Goal: Task Accomplishment & Management: Use online tool/utility

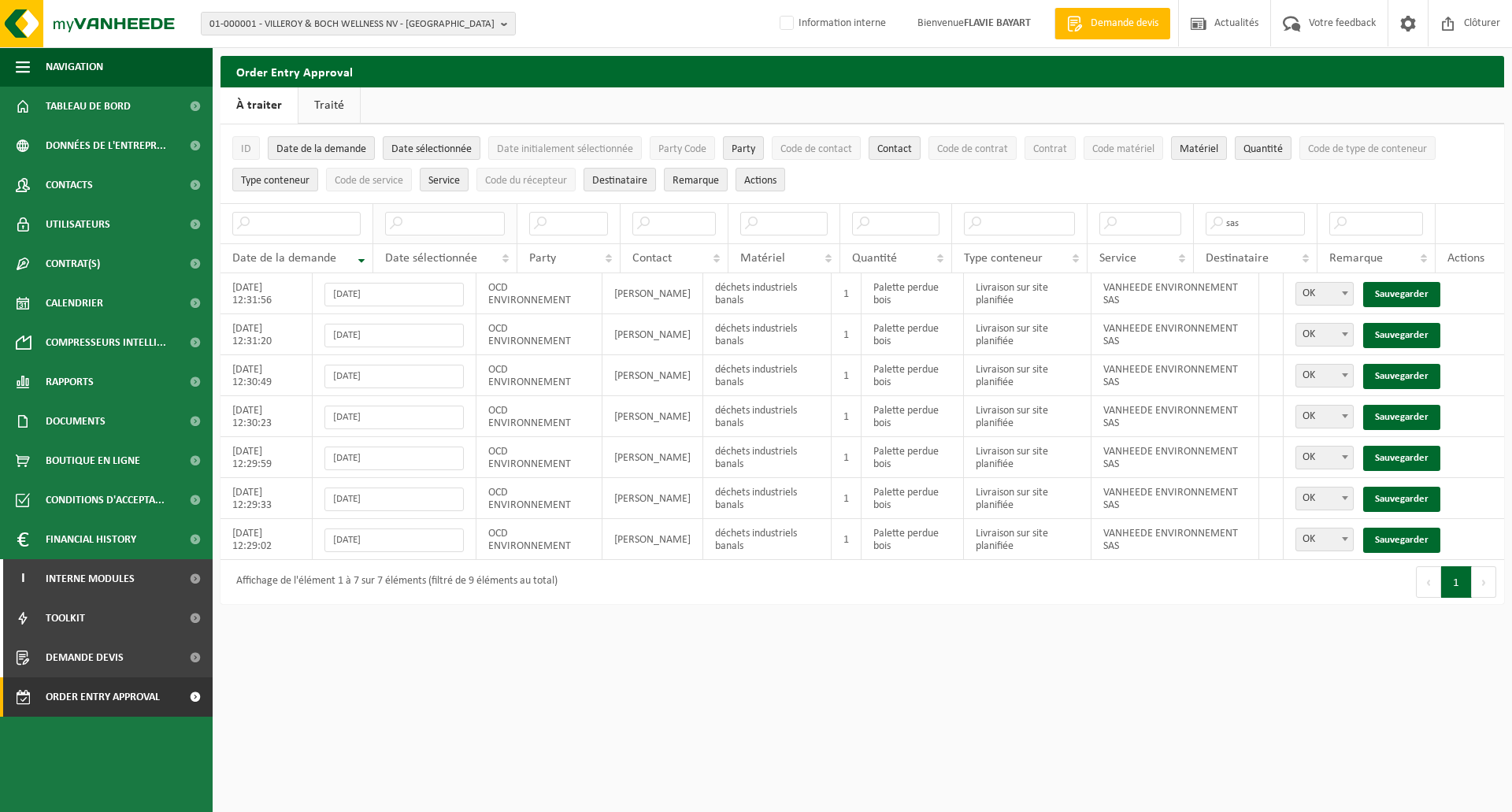
click at [413, 226] on input "text" at bounding box center [445, 223] width 120 height 23
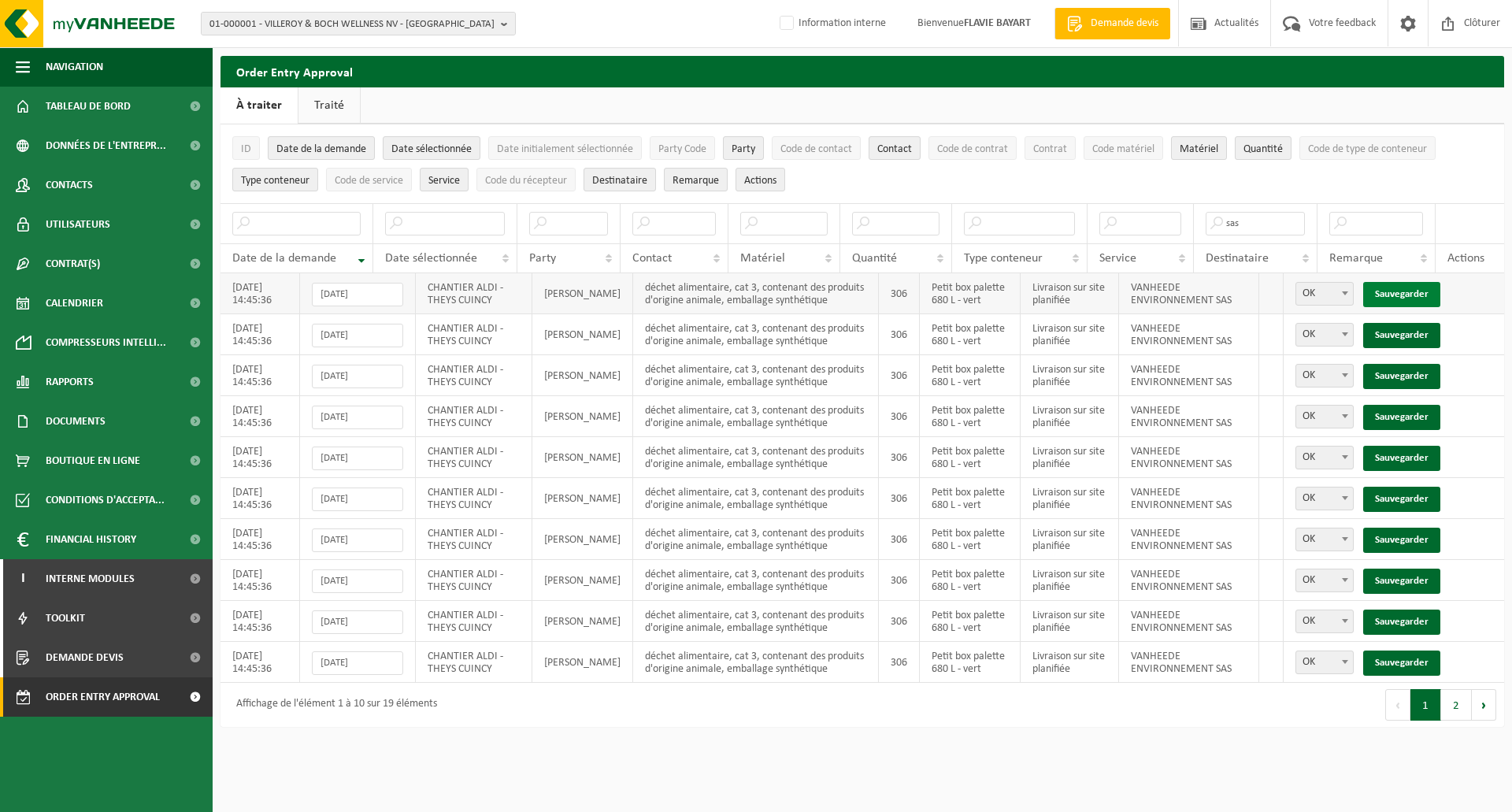
click at [1401, 291] on link "Sauvegarder" at bounding box center [1402, 294] width 77 height 25
click at [1401, 323] on link "Sauvegarder" at bounding box center [1402, 335] width 77 height 25
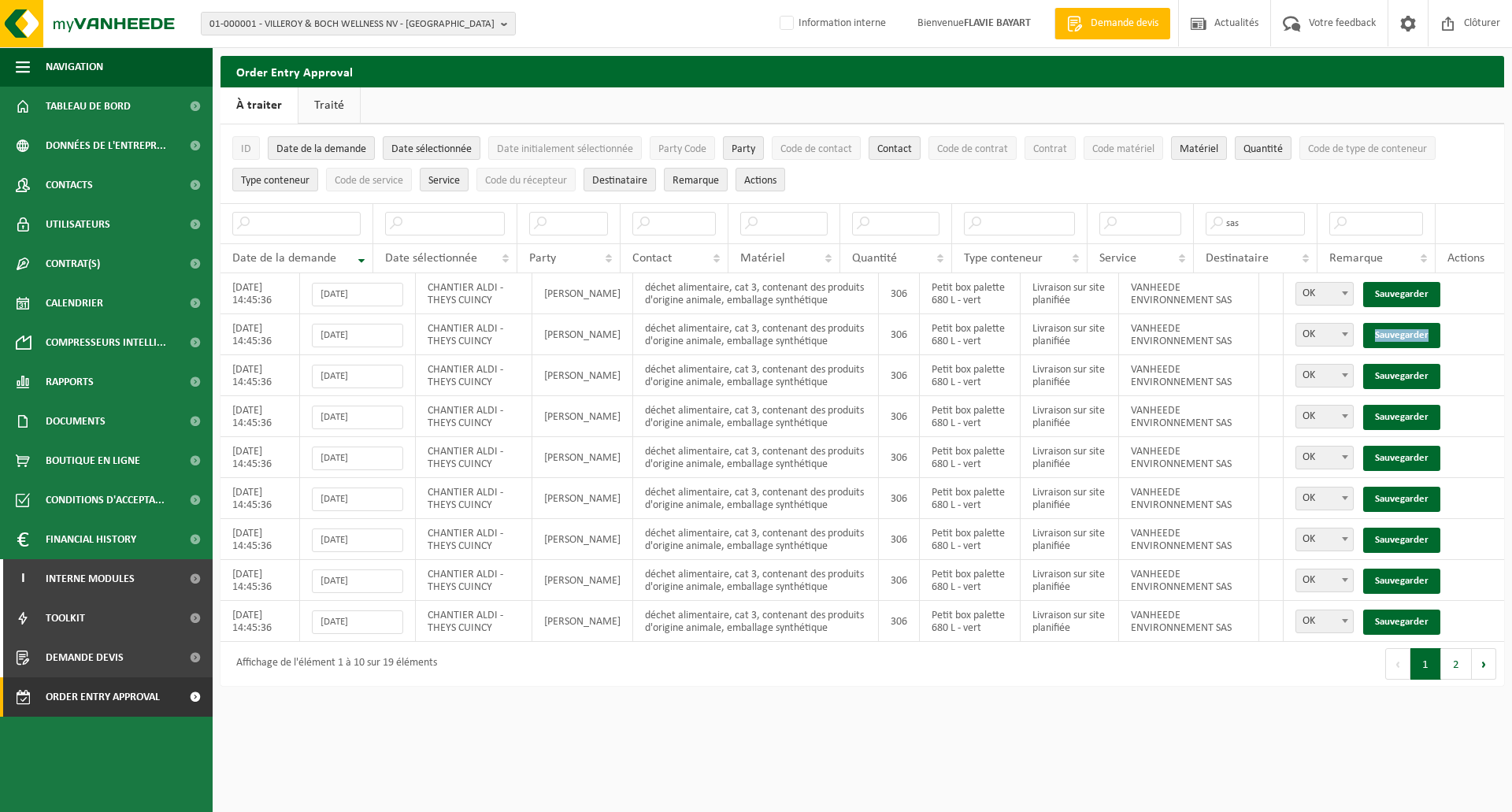
click at [1401, 323] on link "Sauvegarder" at bounding box center [1402, 335] width 77 height 25
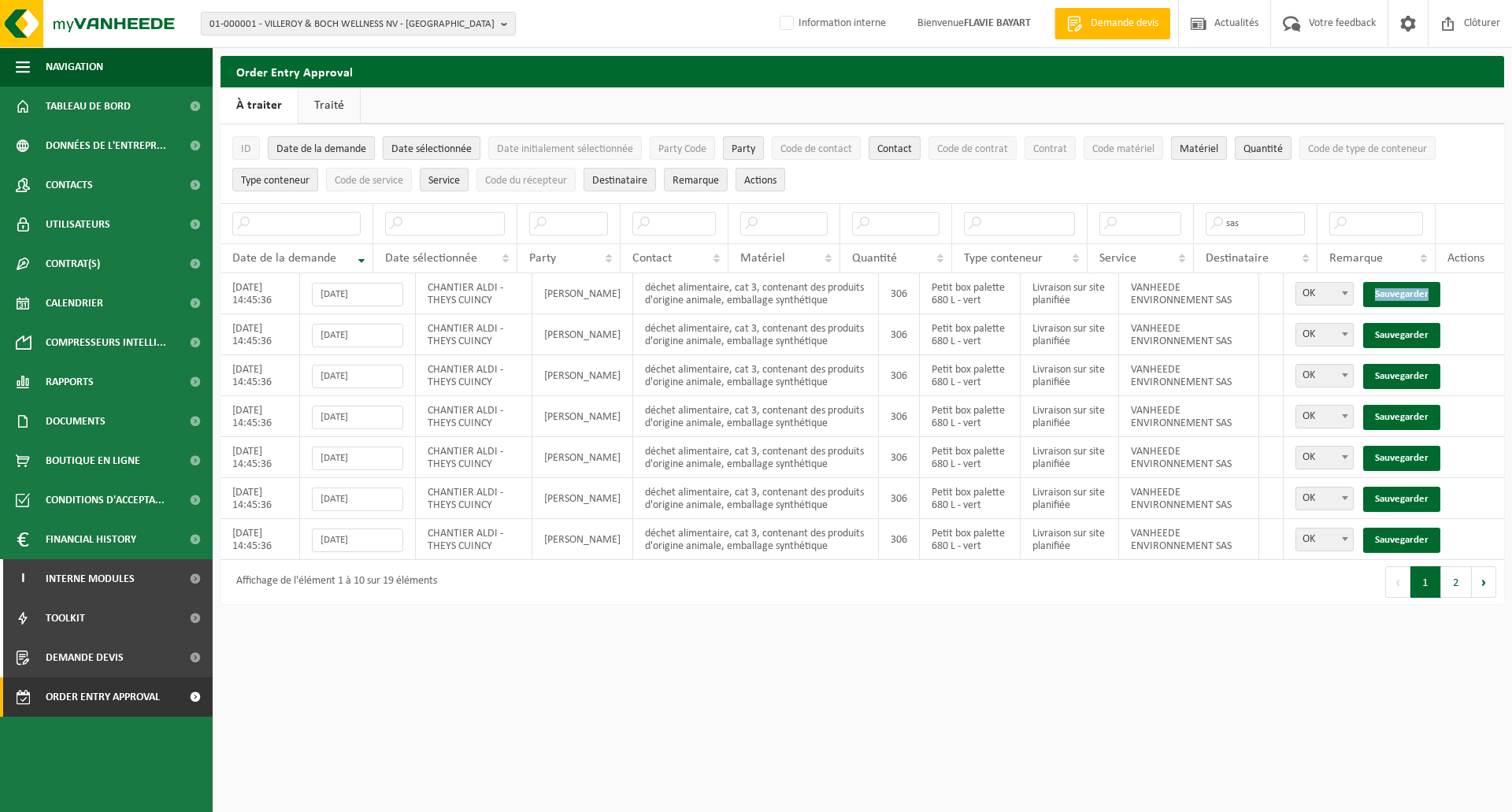
click at [1401, 291] on link "Sauvegarder" at bounding box center [1402, 294] width 77 height 25
click at [1401, 323] on link "Sauvegarder" at bounding box center [1402, 335] width 77 height 25
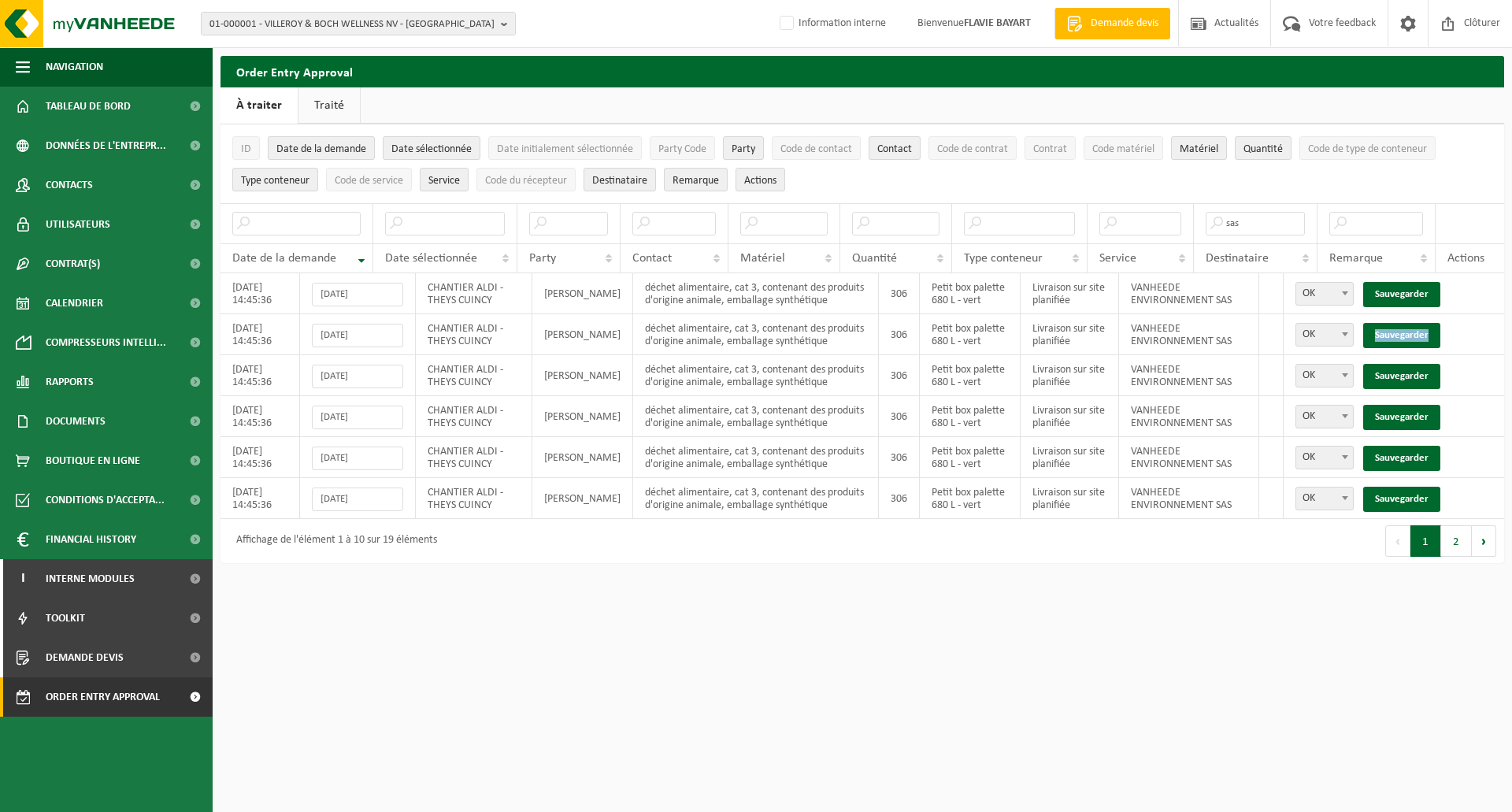
click at [1401, 323] on link "Sauvegarder" at bounding box center [1402, 335] width 77 height 25
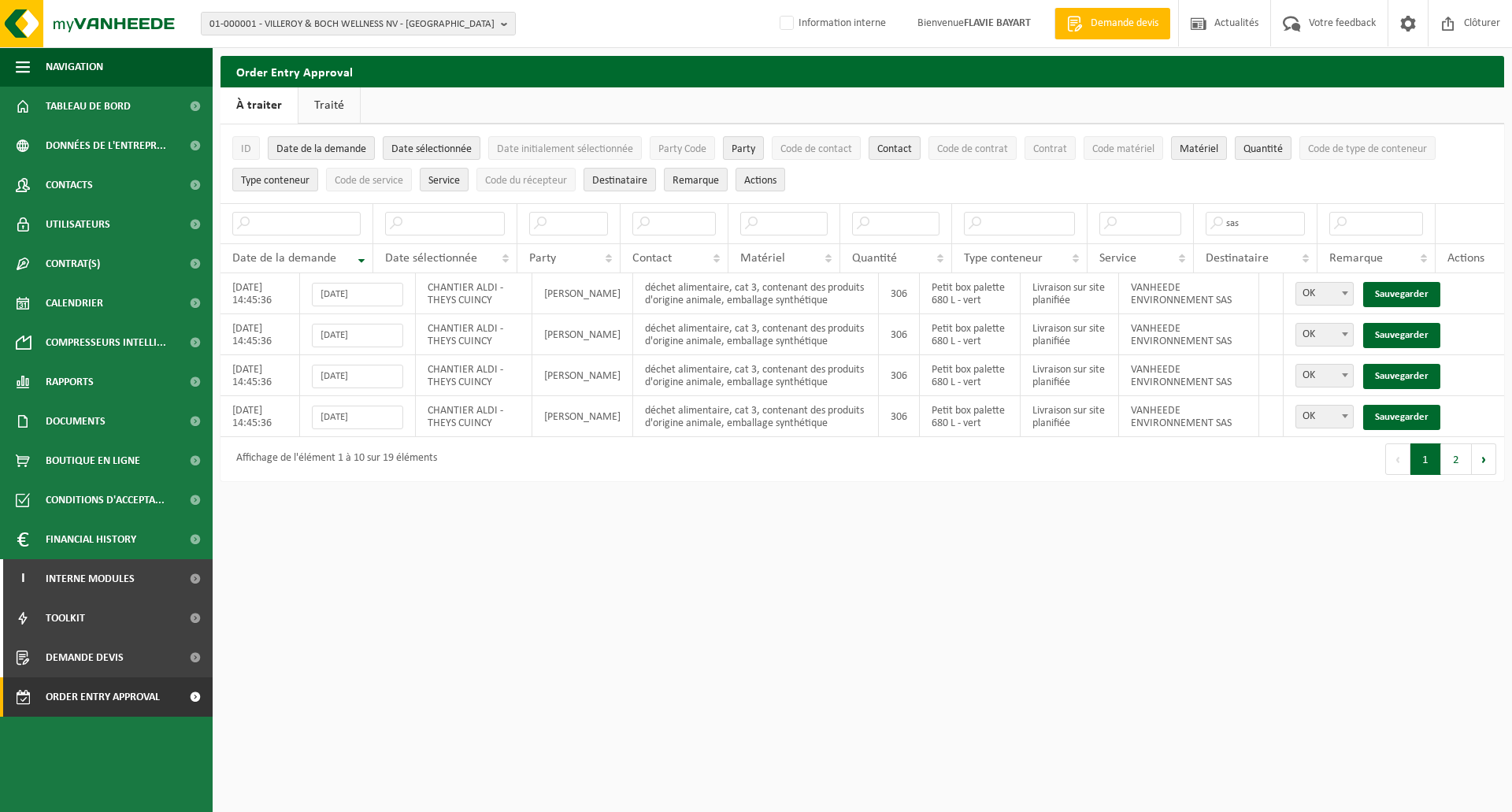
click at [1401, 291] on link "Sauvegarder" at bounding box center [1402, 294] width 77 height 25
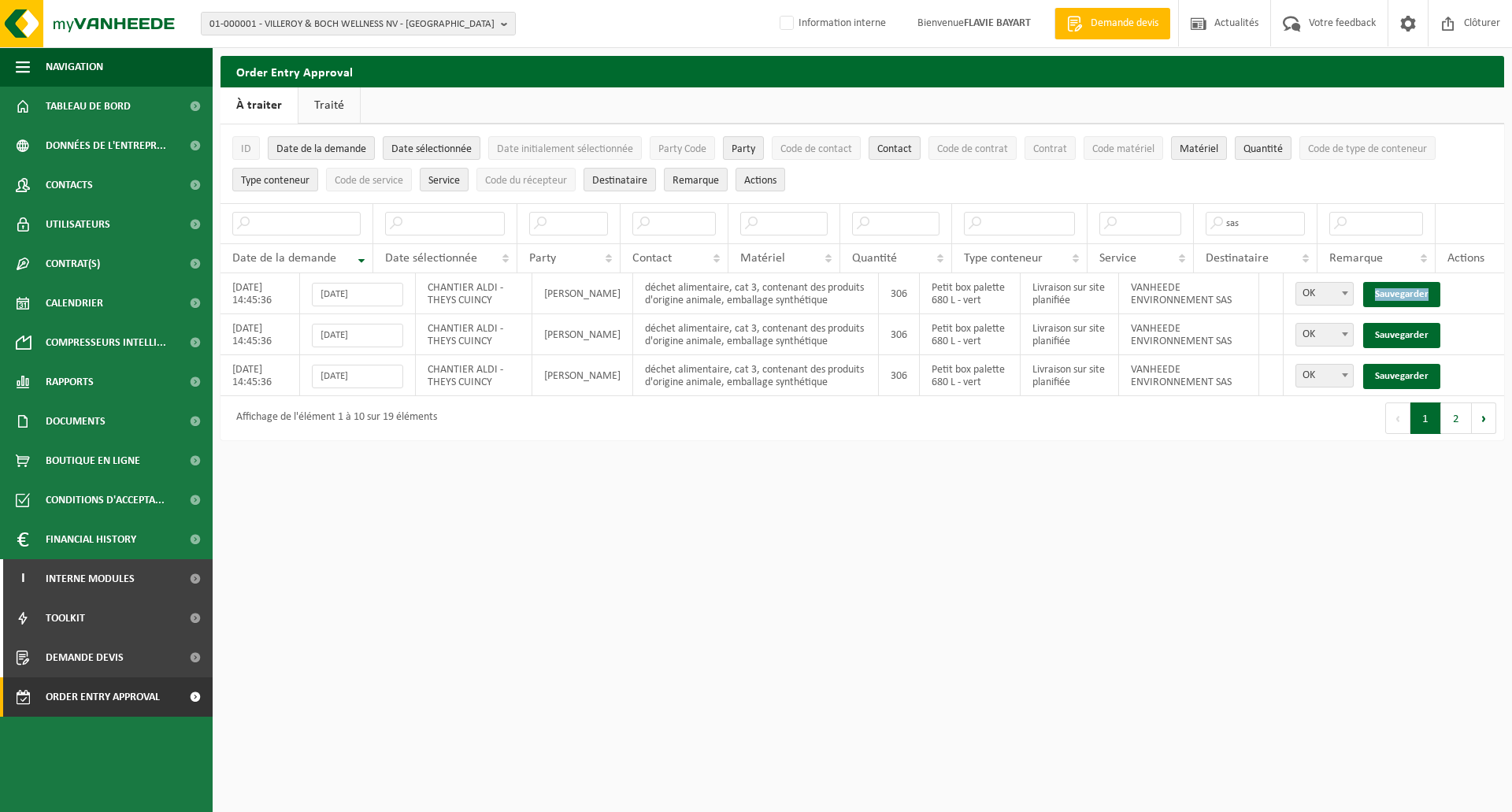
click at [1401, 291] on link "Sauvegarder" at bounding box center [1402, 294] width 77 height 25
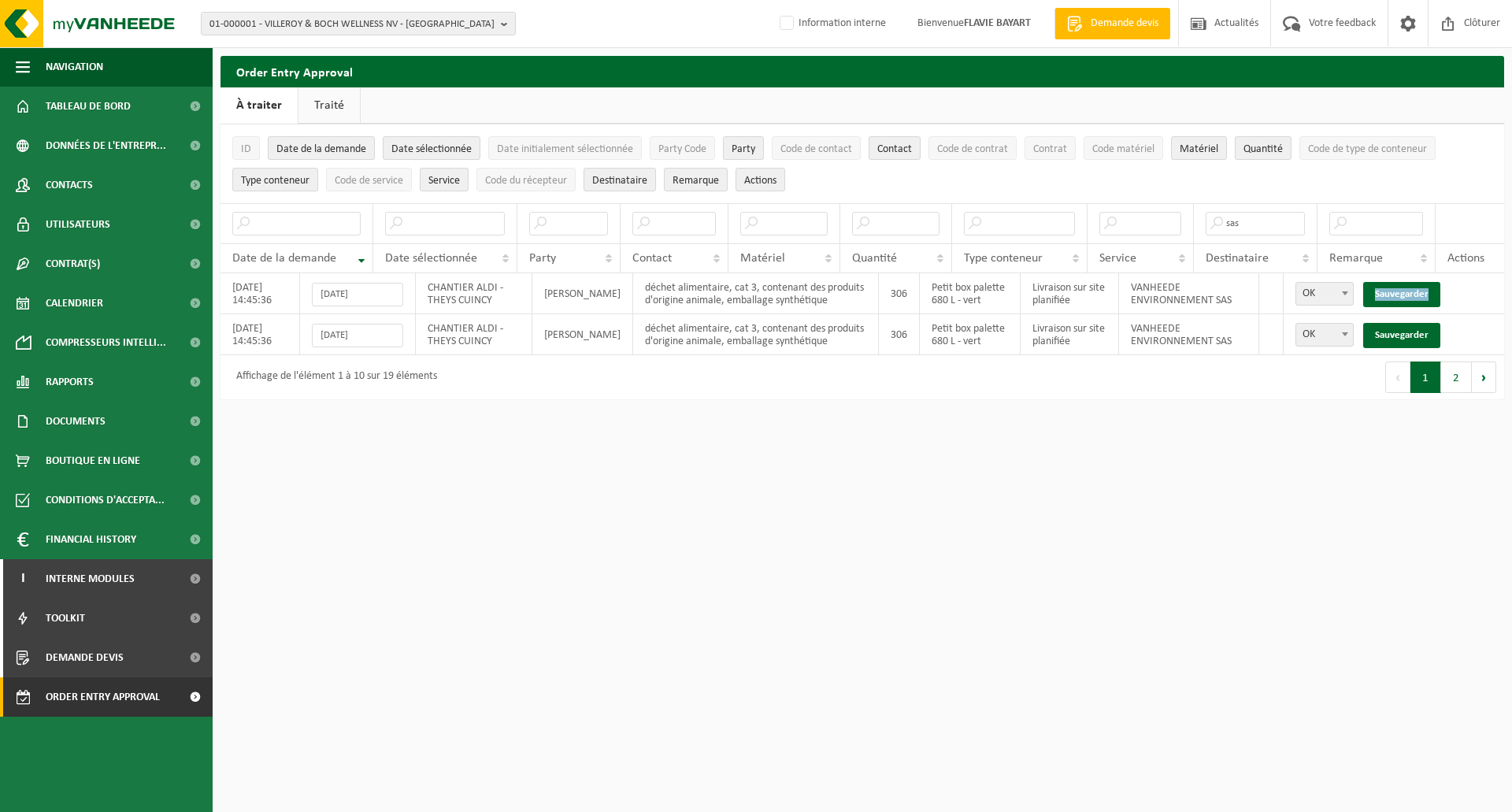
click at [1401, 291] on link "Sauvegarder" at bounding box center [1402, 294] width 77 height 25
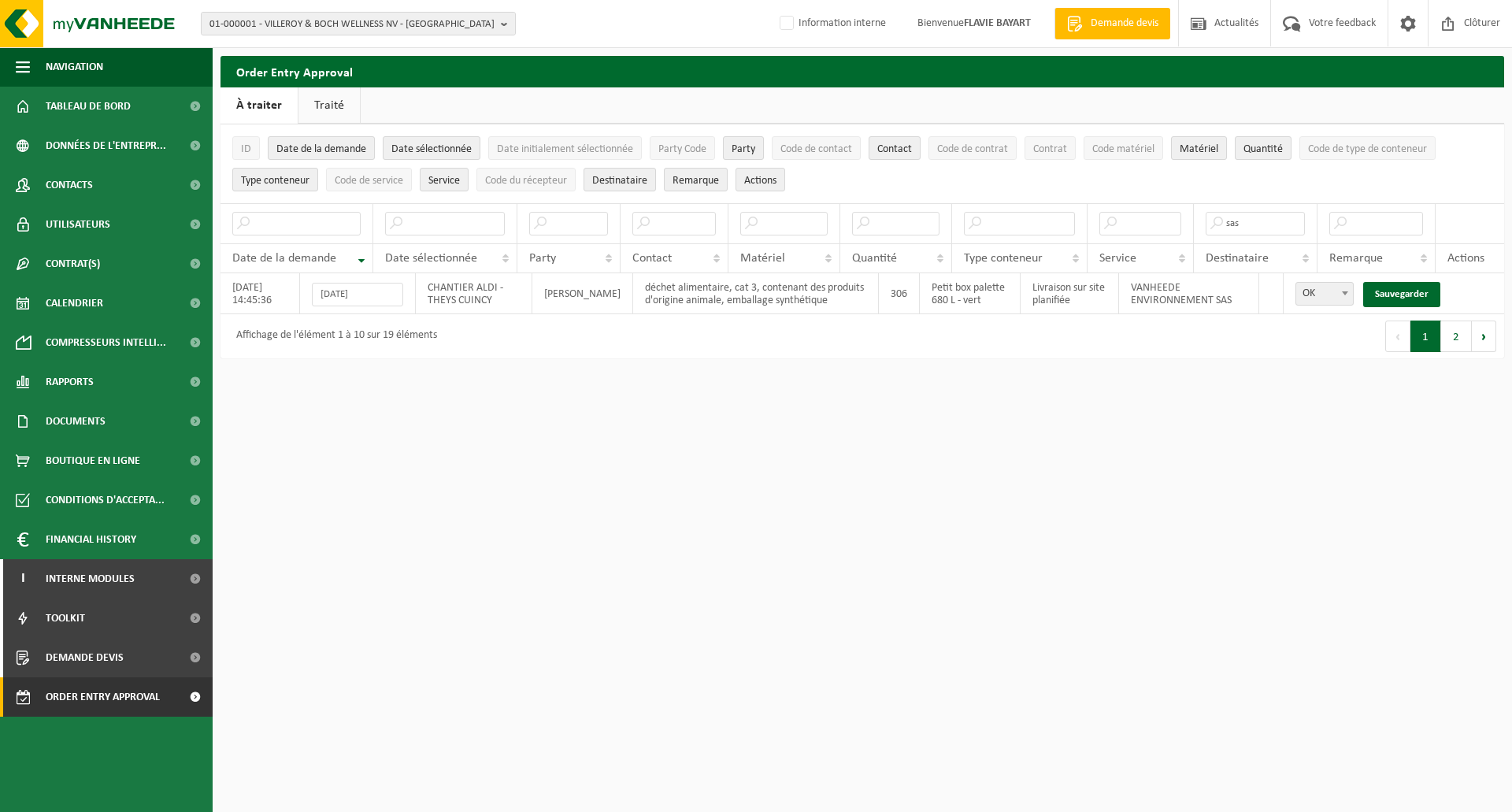
click at [1401, 291] on link "Sauvegarder" at bounding box center [1402, 294] width 77 height 25
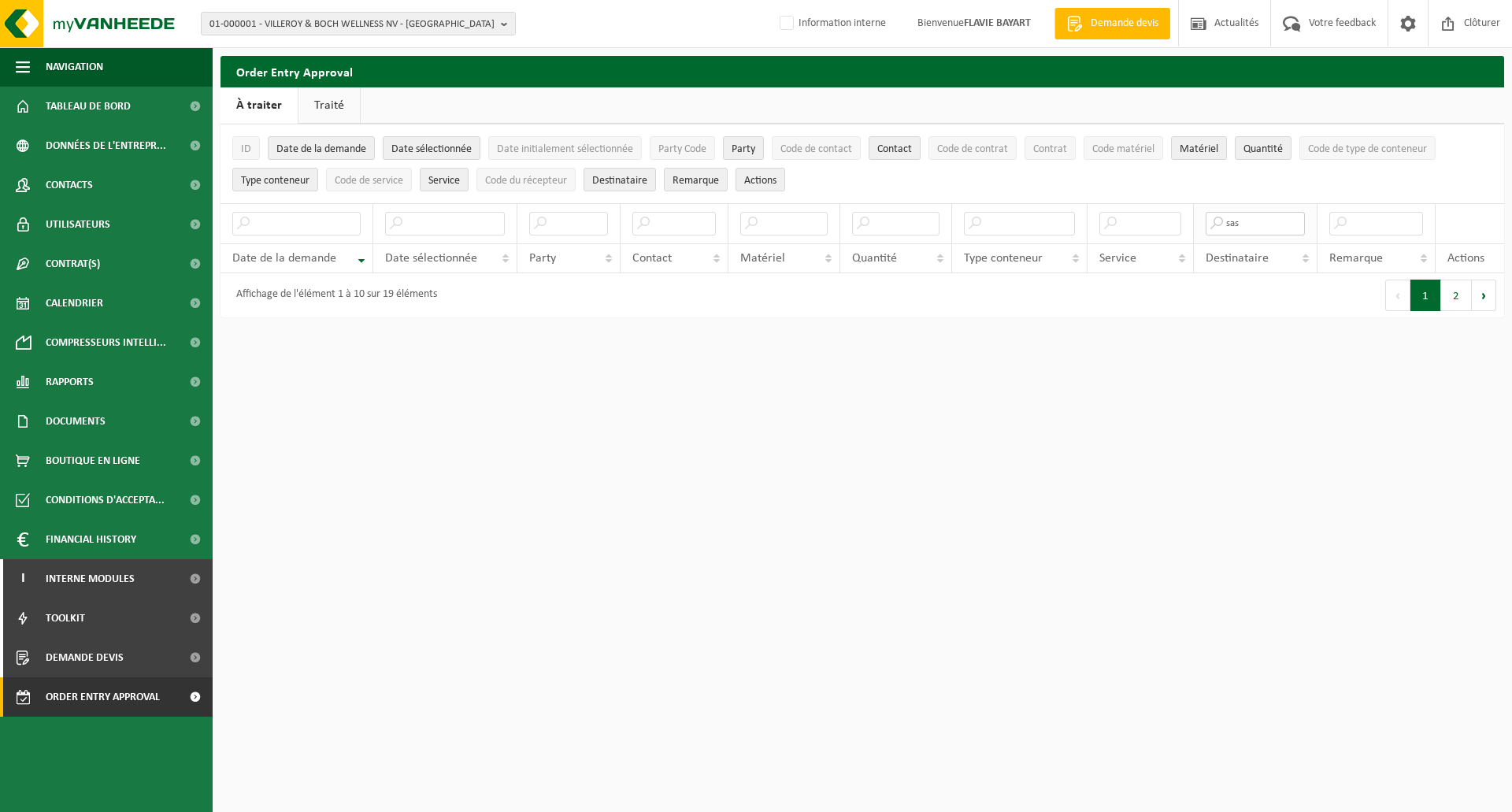
click at [1274, 227] on input "sas" at bounding box center [1256, 223] width 100 height 23
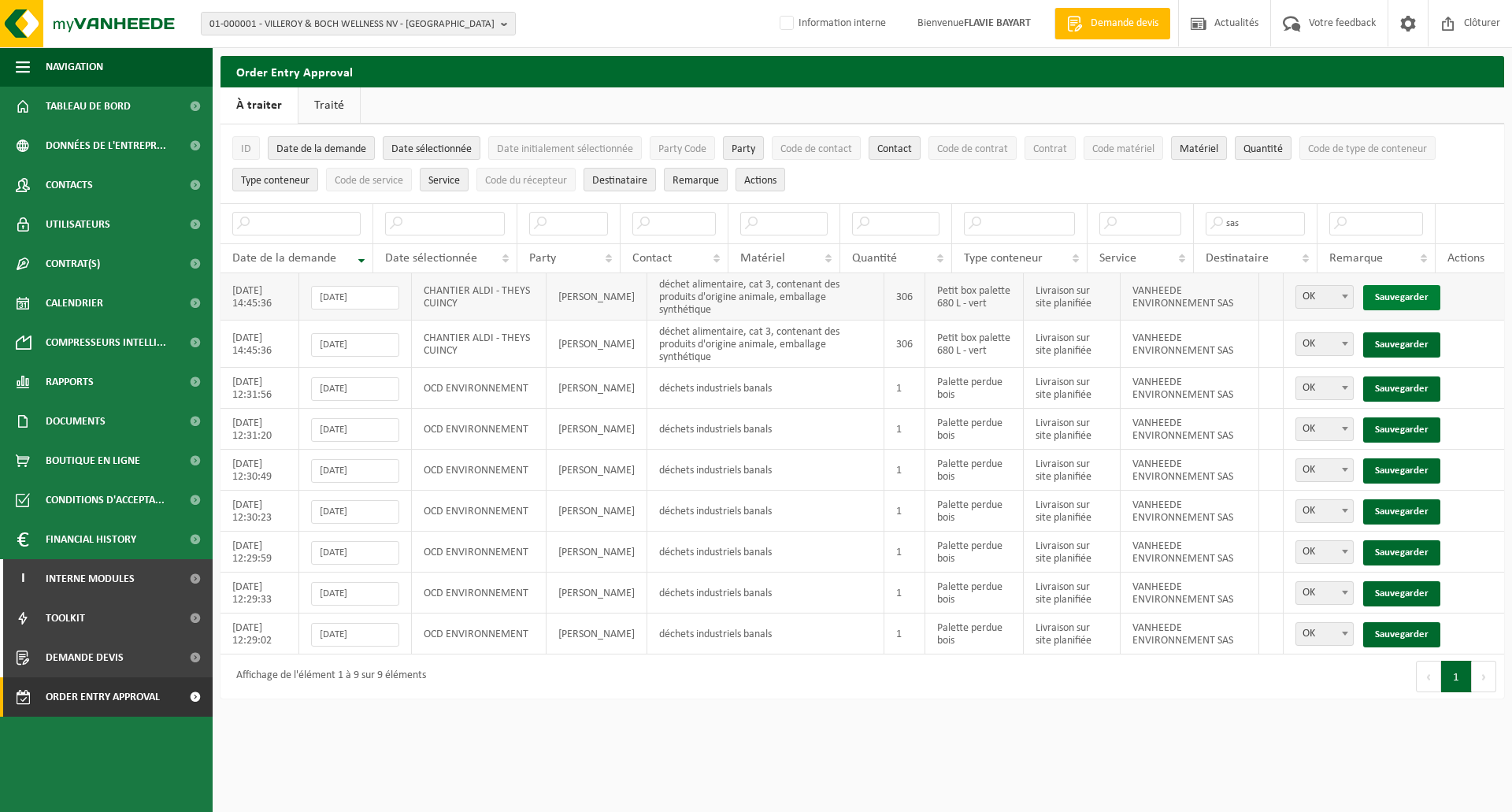
click at [1400, 288] on link "Sauvegarder" at bounding box center [1402, 298] width 77 height 25
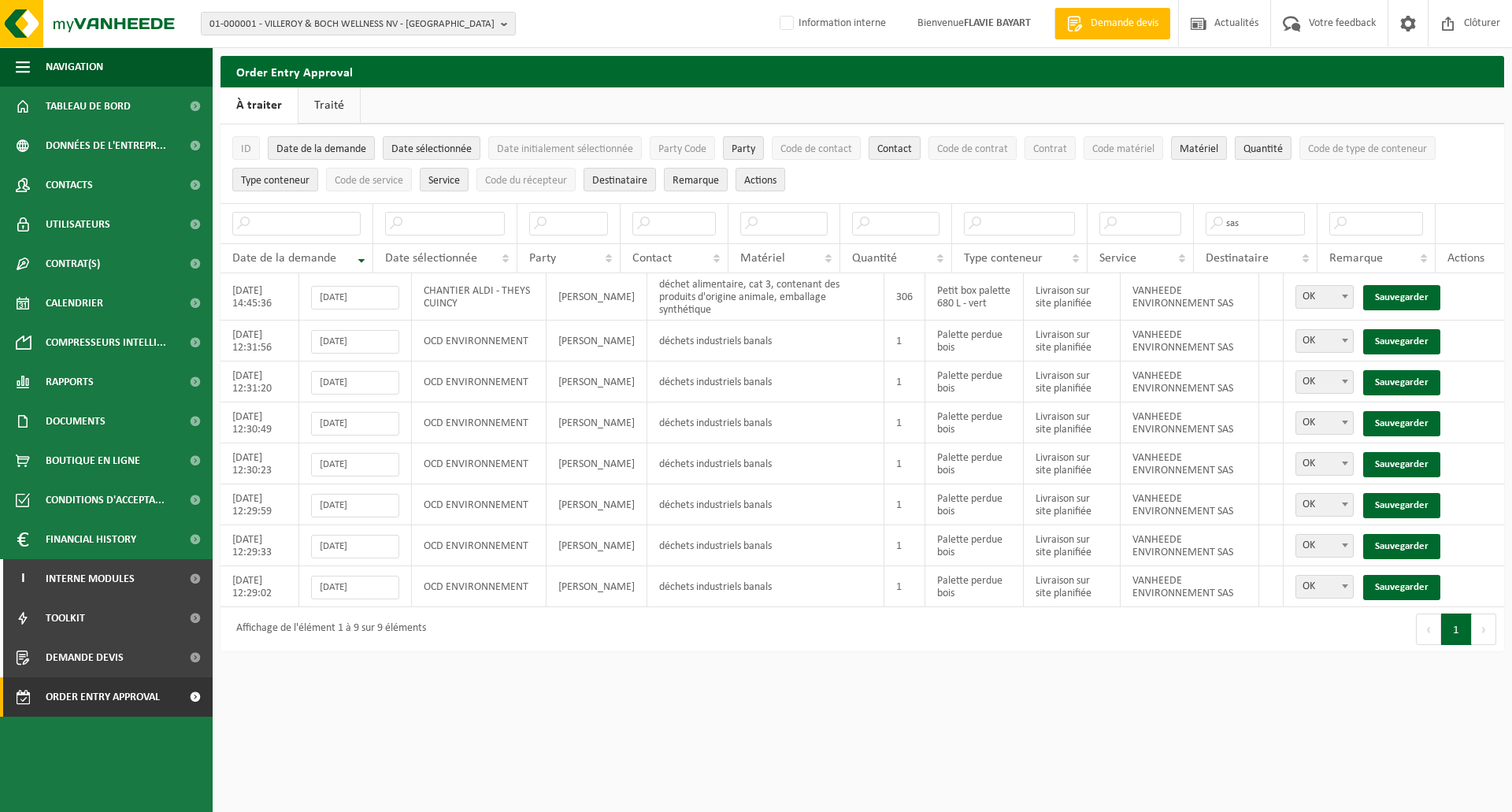
click at [1400, 288] on link "Sauvegarder" at bounding box center [1402, 298] width 77 height 25
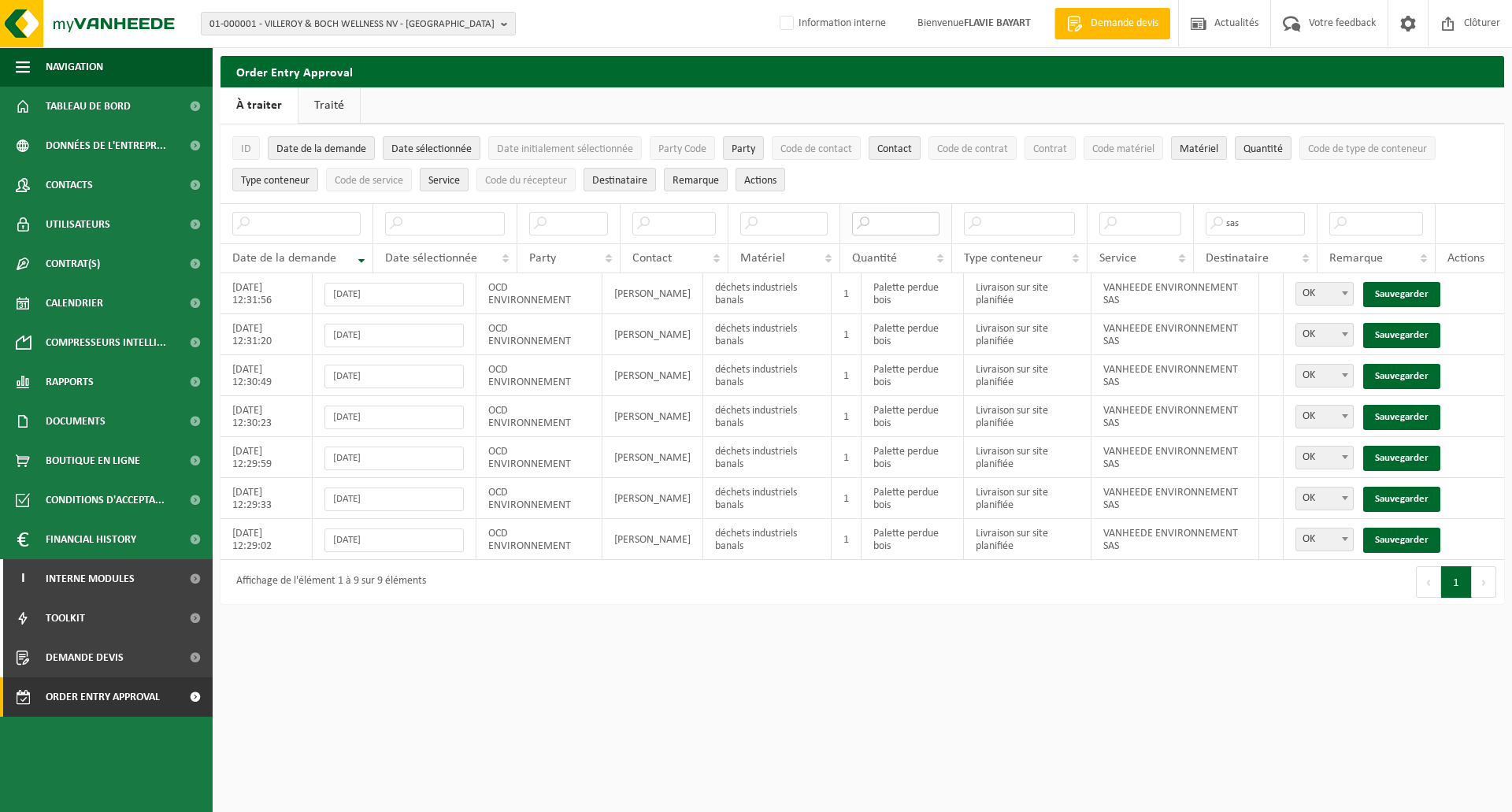
click at [910, 217] on input "text" at bounding box center [895, 223] width 87 height 23
click at [760, 225] on input "text" at bounding box center [784, 223] width 87 height 23
